Goal: Information Seeking & Learning: Learn about a topic

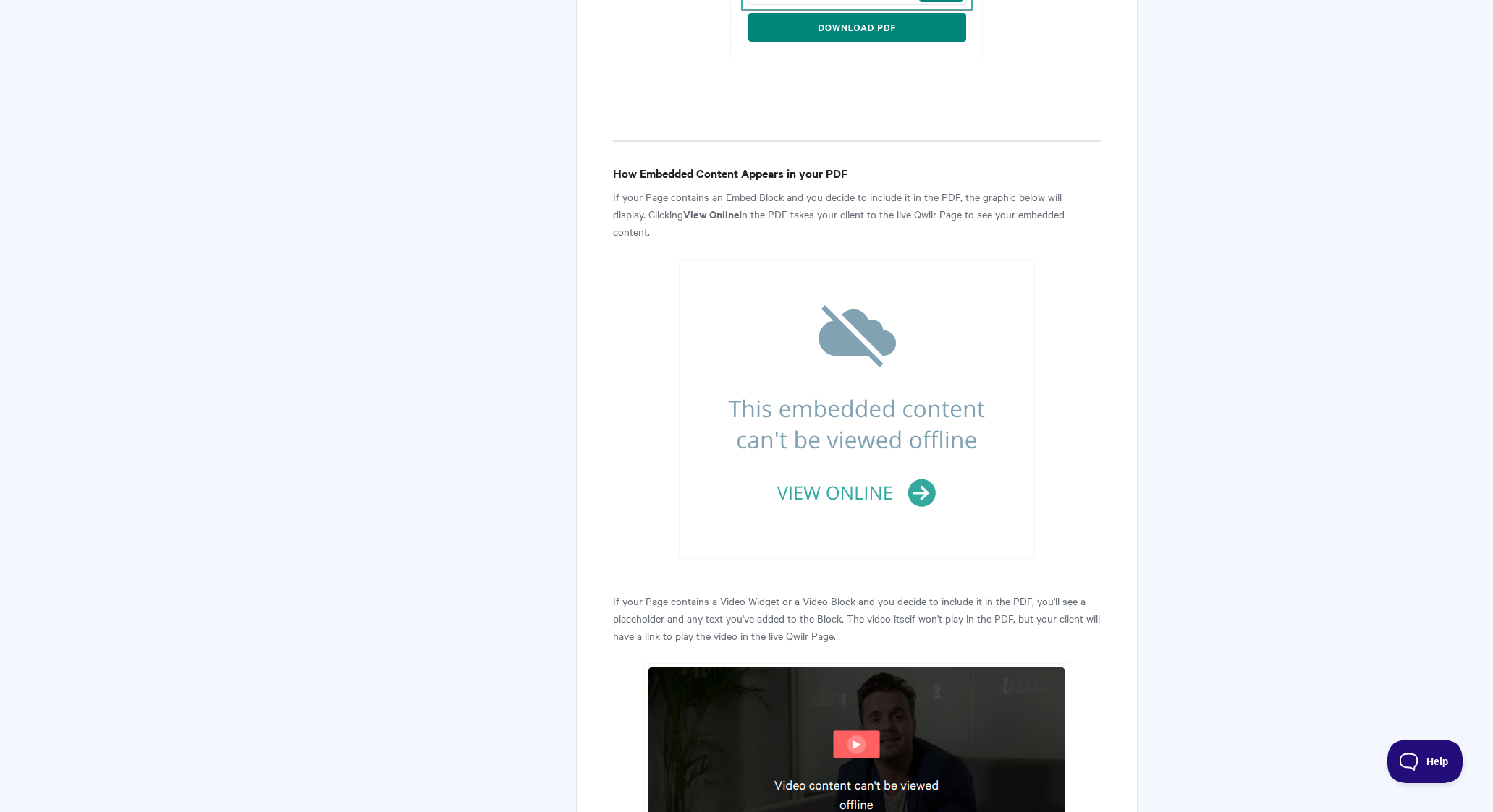
scroll to position [3373, 0]
click at [705, 208] on strong "View Online" at bounding box center [712, 215] width 57 height 16
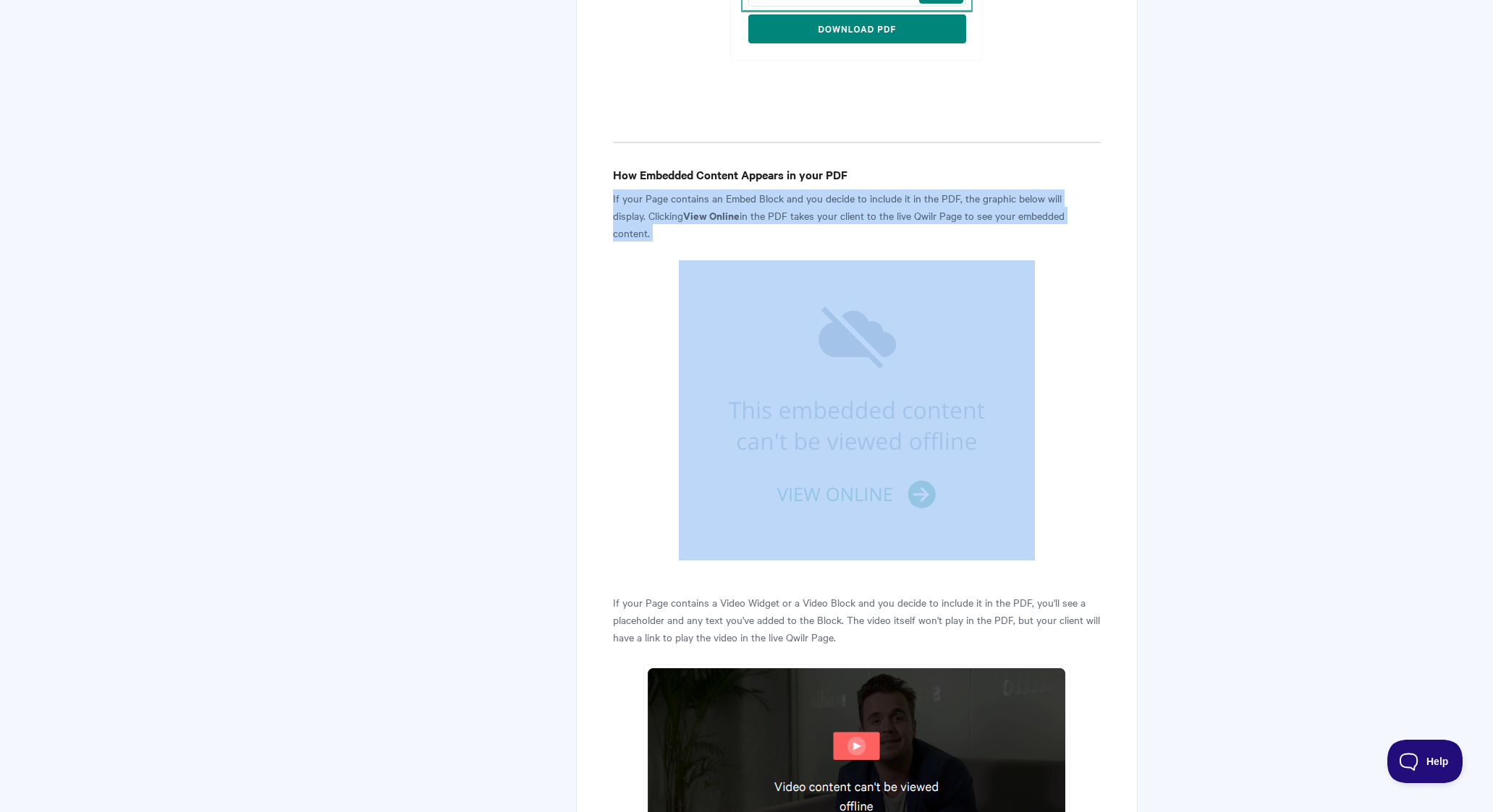
click at [705, 208] on strong "View Online" at bounding box center [712, 215] width 57 height 16
click at [661, 189] on p "If your Page contains an Embed Block and you decide to include it in the PDF, t…" at bounding box center [856, 215] width 487 height 52
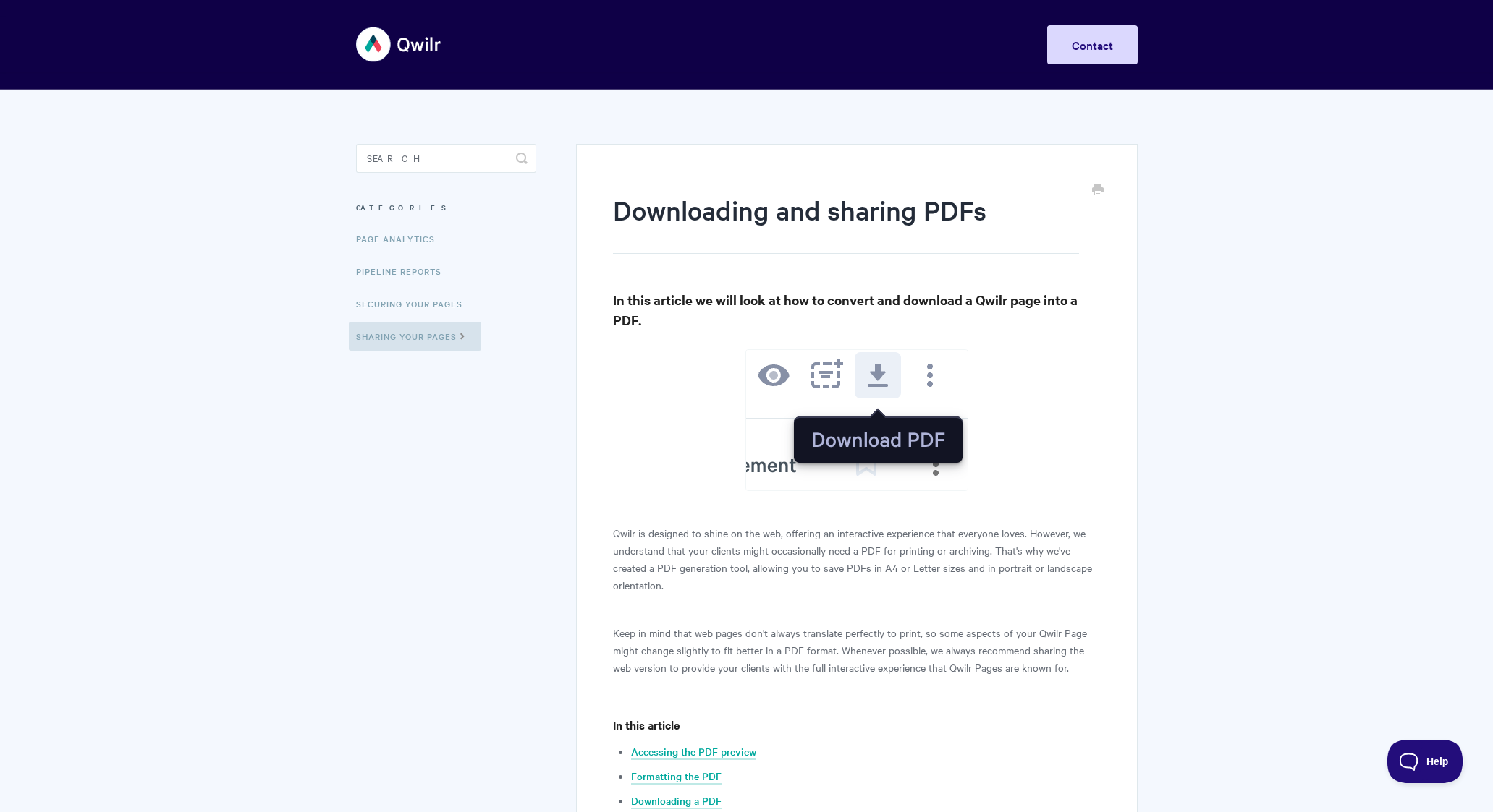
scroll to position [0, 0]
click at [369, 47] on img at bounding box center [399, 44] width 86 height 54
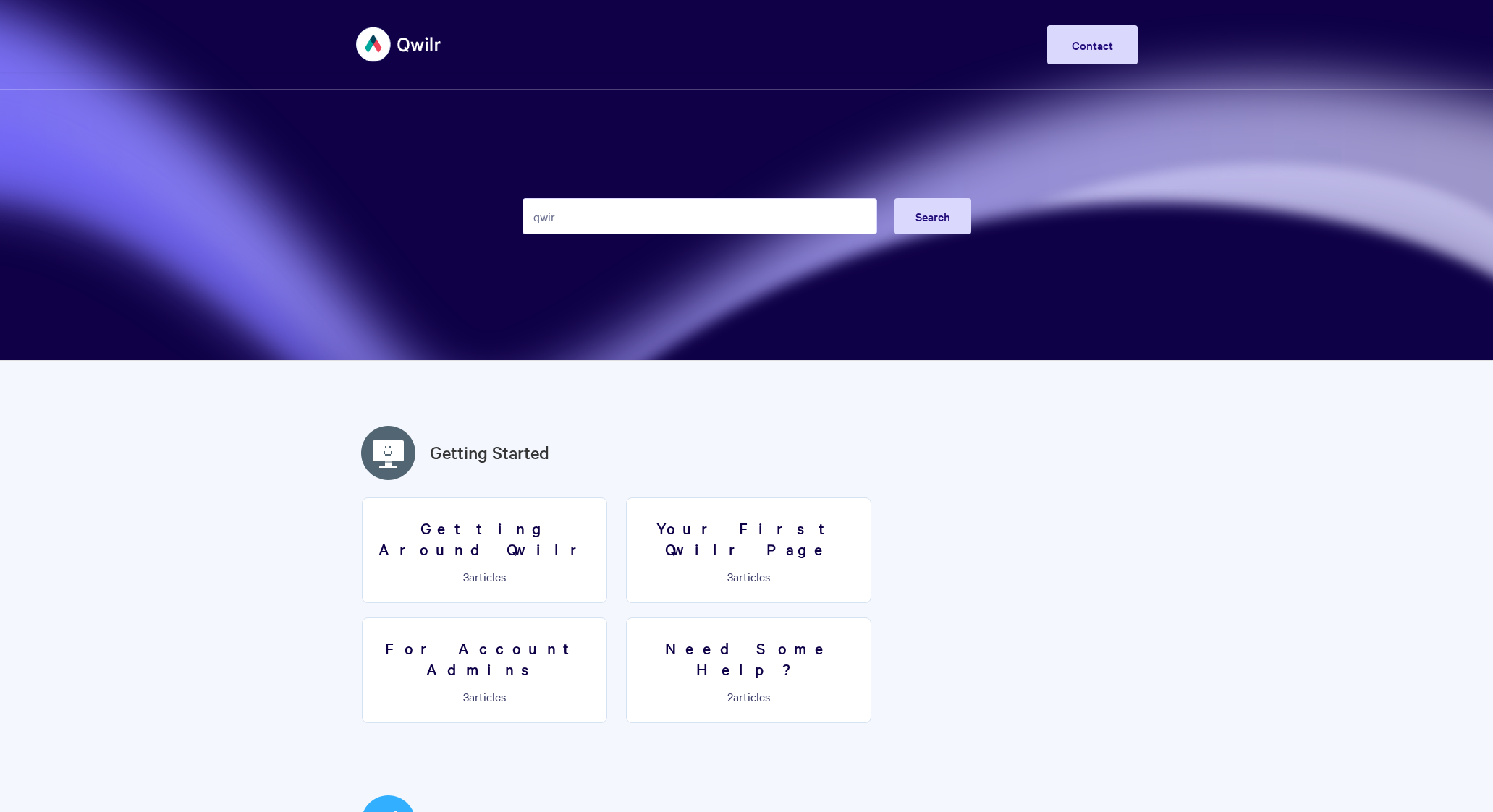
type input "qwirl"
